Goal: Transaction & Acquisition: Purchase product/service

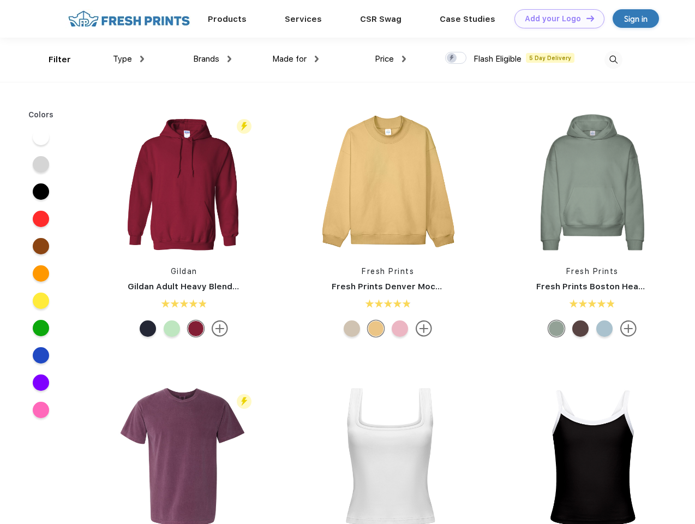
click at [556, 19] on link "Add your Logo Design Tool" at bounding box center [560, 18] width 90 height 19
click at [0, 0] on div "Design Tool" at bounding box center [0, 0] width 0 height 0
click at [586, 18] on link "Add your Logo Design Tool" at bounding box center [560, 18] width 90 height 19
click at [52, 60] on div "Filter" at bounding box center [60, 59] width 22 height 13
click at [129, 59] on span "Type" at bounding box center [122, 59] width 19 height 10
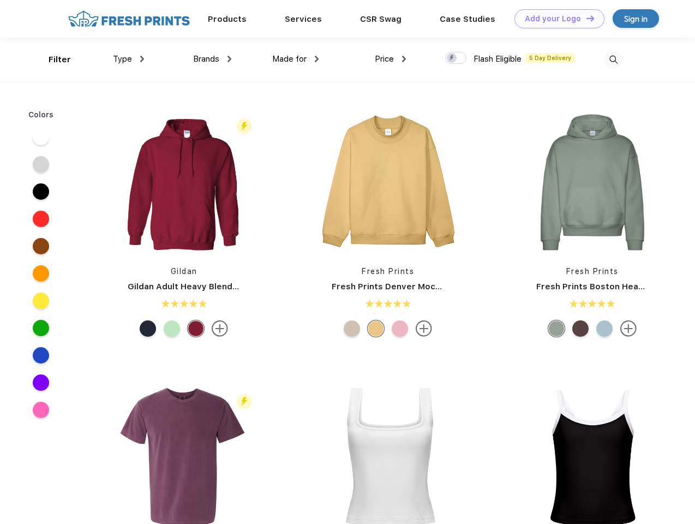
click at [212, 59] on span "Brands" at bounding box center [206, 59] width 26 height 10
click at [296, 59] on span "Made for" at bounding box center [289, 59] width 34 height 10
click at [391, 59] on span "Price" at bounding box center [384, 59] width 19 height 10
click at [456, 58] on div at bounding box center [455, 58] width 21 height 12
click at [453, 58] on input "checkbox" at bounding box center [448, 54] width 7 height 7
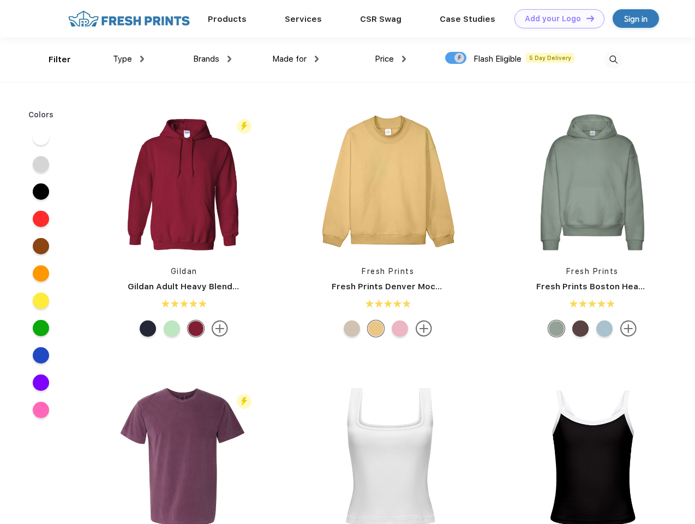
click at [614, 60] on img at bounding box center [614, 60] width 18 height 18
